Goal: Task Accomplishment & Management: Complete application form

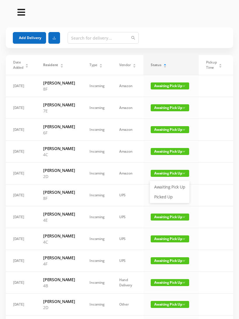
click at [167, 197] on link "Picked Up" at bounding box center [170, 196] width 38 height 9
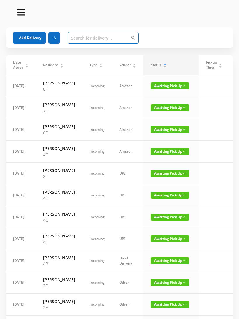
click at [102, 34] on input "text" at bounding box center [103, 38] width 71 height 12
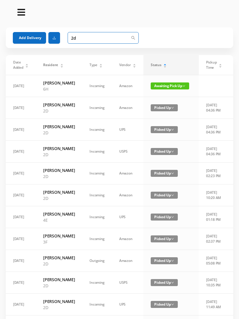
type input "2d"
click at [157, 111] on span "Picked Up" at bounding box center [164, 107] width 27 height 7
click at [158, 128] on link "Awaiting Pick Up" at bounding box center [162, 127] width 38 height 9
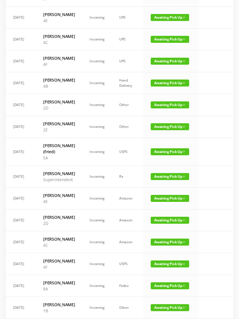
scroll to position [178, 0]
click at [170, 130] on span "Awaiting Pick Up" at bounding box center [170, 126] width 38 height 7
click at [166, 160] on link "Picked Up" at bounding box center [170, 159] width 38 height 9
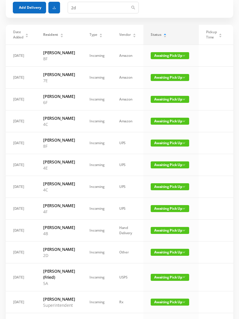
scroll to position [0, 0]
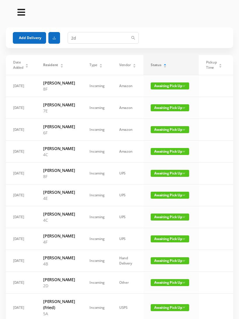
click at [28, 33] on button "Add Delivery" at bounding box center [29, 38] width 33 height 12
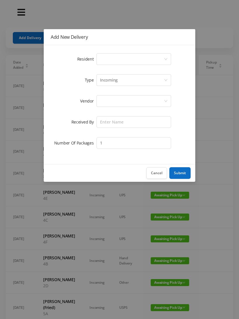
click at [116, 58] on div "Select a person" at bounding box center [132, 59] width 64 height 11
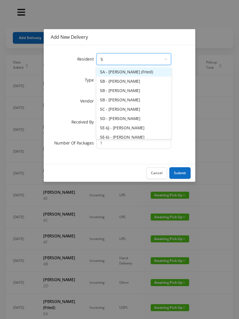
type input "5g"
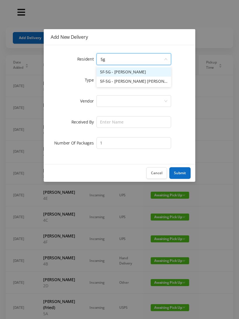
click at [124, 72] on li "5F-5G - [PERSON_NAME]" at bounding box center [133, 71] width 75 height 9
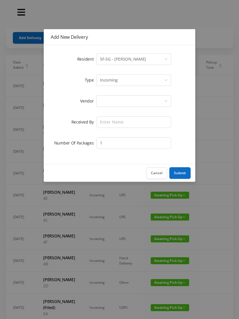
click at [118, 100] on div at bounding box center [132, 101] width 64 height 11
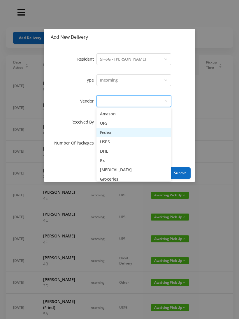
click at [113, 130] on li "Fedex" at bounding box center [133, 132] width 75 height 9
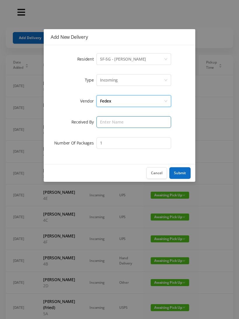
click at [119, 121] on input "text" at bounding box center [133, 122] width 75 height 12
type input "Bessa"
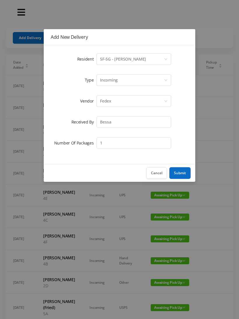
click at [177, 171] on button "Submit" at bounding box center [179, 173] width 21 height 12
